Goal: Communication & Community: Answer question/provide support

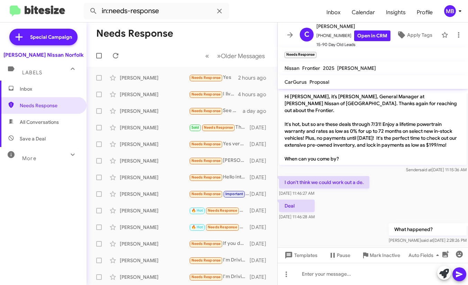
scroll to position [126, 0]
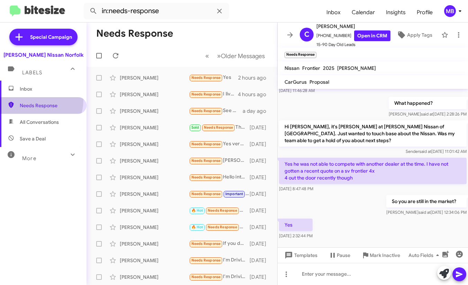
click at [35, 102] on span "Needs Response" at bounding box center [49, 105] width 59 height 7
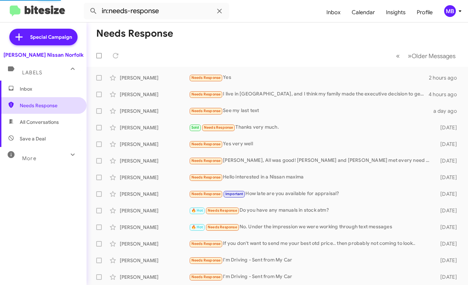
click at [39, 105] on span "Needs Response" at bounding box center [49, 105] width 59 height 7
click at [50, 121] on span "All Conversations" at bounding box center [39, 122] width 39 height 7
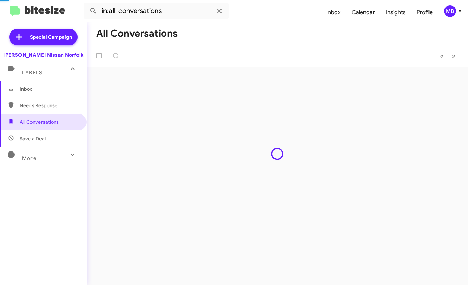
click at [62, 104] on span "Needs Response" at bounding box center [49, 105] width 59 height 7
type input "in:needs-response"
